Goal: Book appointment/travel/reservation

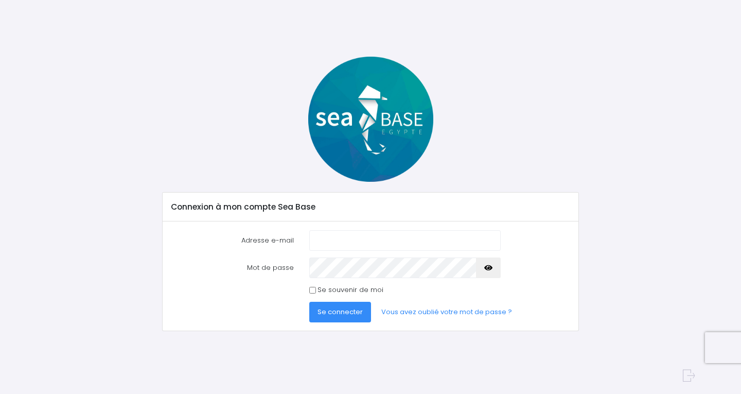
type input "sylviane.eu@gmail.com"
click at [338, 315] on span "Se connecter" at bounding box center [340, 312] width 45 height 10
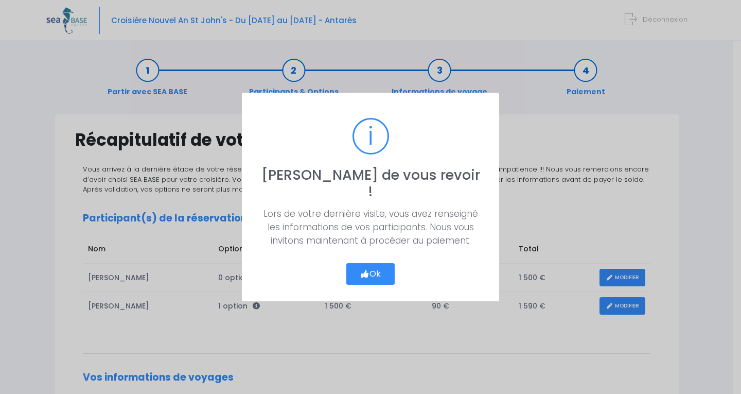
click at [381, 265] on button "Ok" at bounding box center [370, 274] width 48 height 22
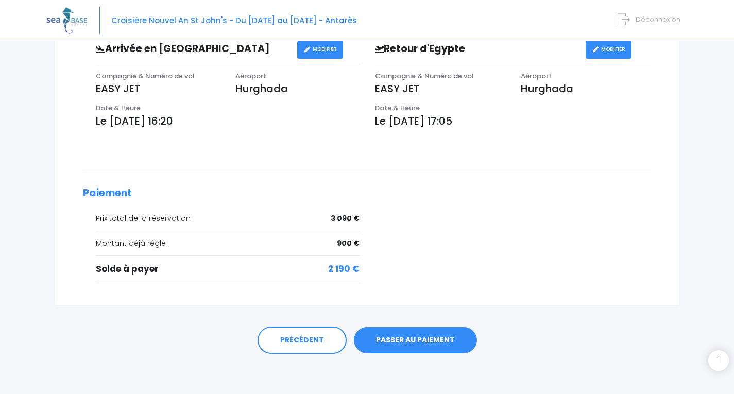
scroll to position [358, 0]
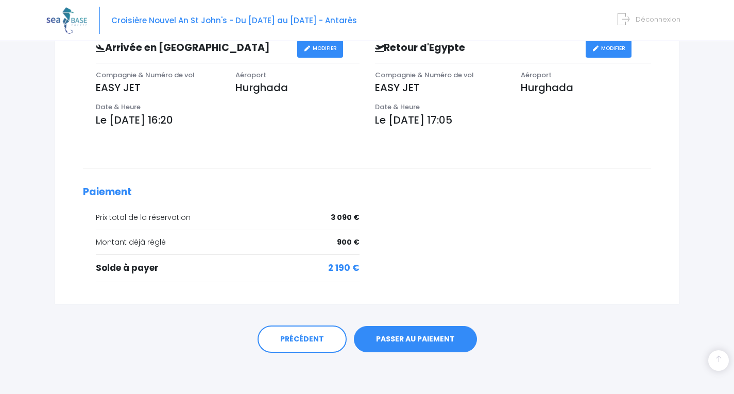
click at [426, 341] on link "PASSER AU PAIEMENT" at bounding box center [415, 339] width 123 height 27
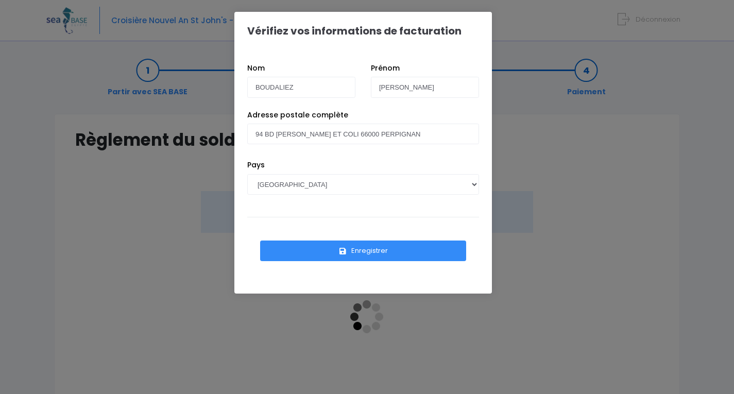
click at [350, 247] on button "Enregistrer" at bounding box center [363, 250] width 206 height 21
